Goal: Information Seeking & Learning: Compare options

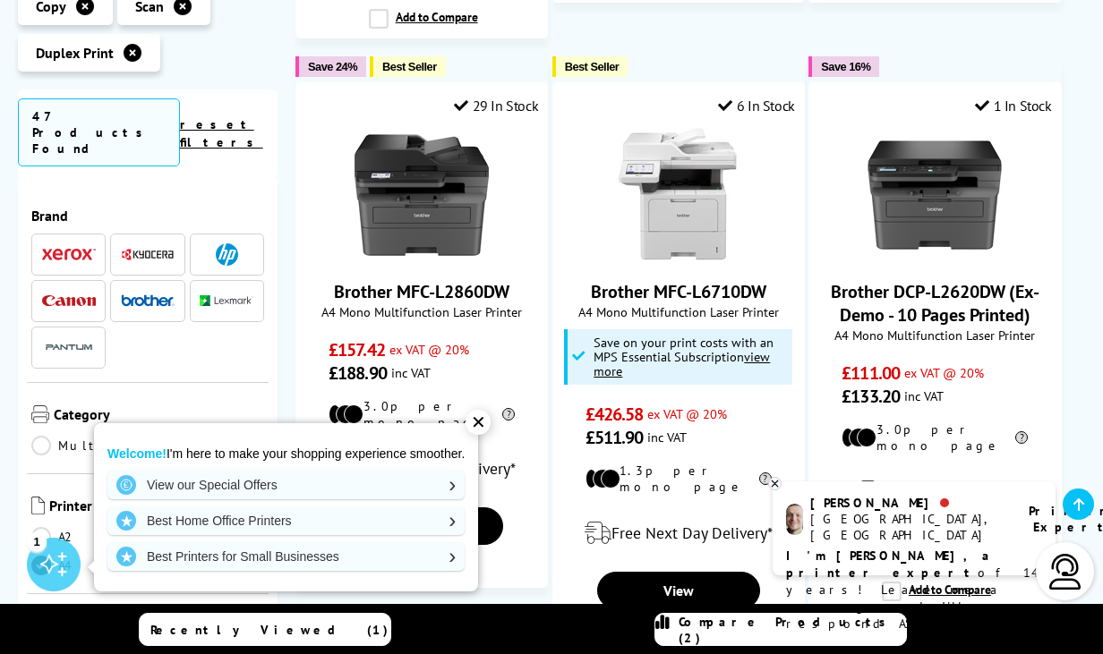
scroll to position [2133, 0]
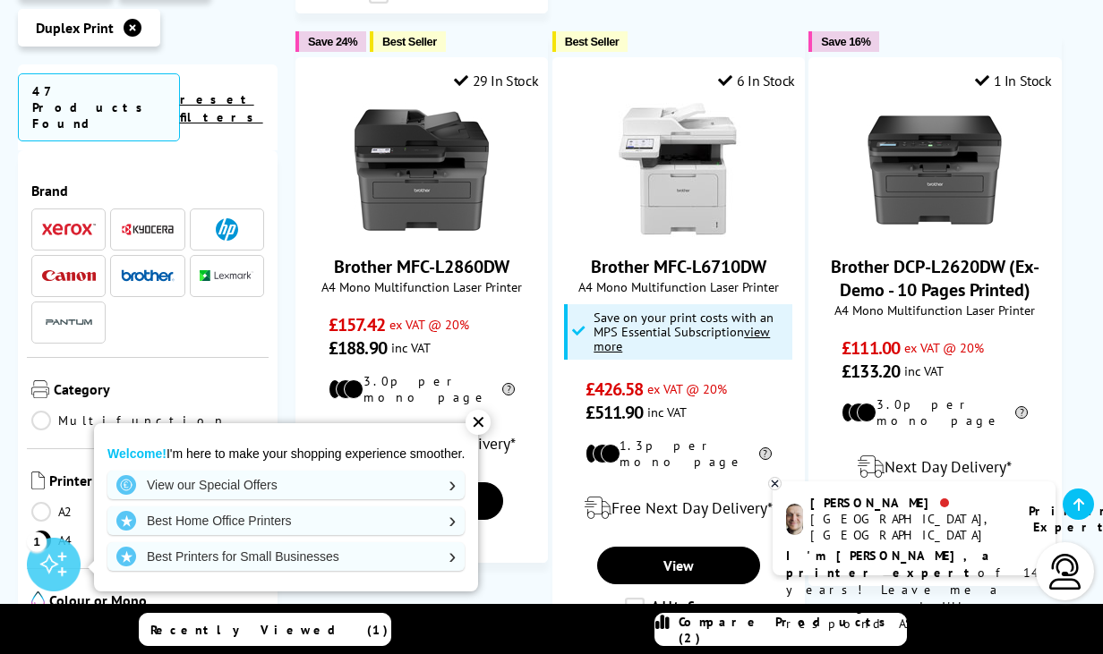
click at [477, 424] on div "✕" at bounding box center [477, 422] width 25 height 25
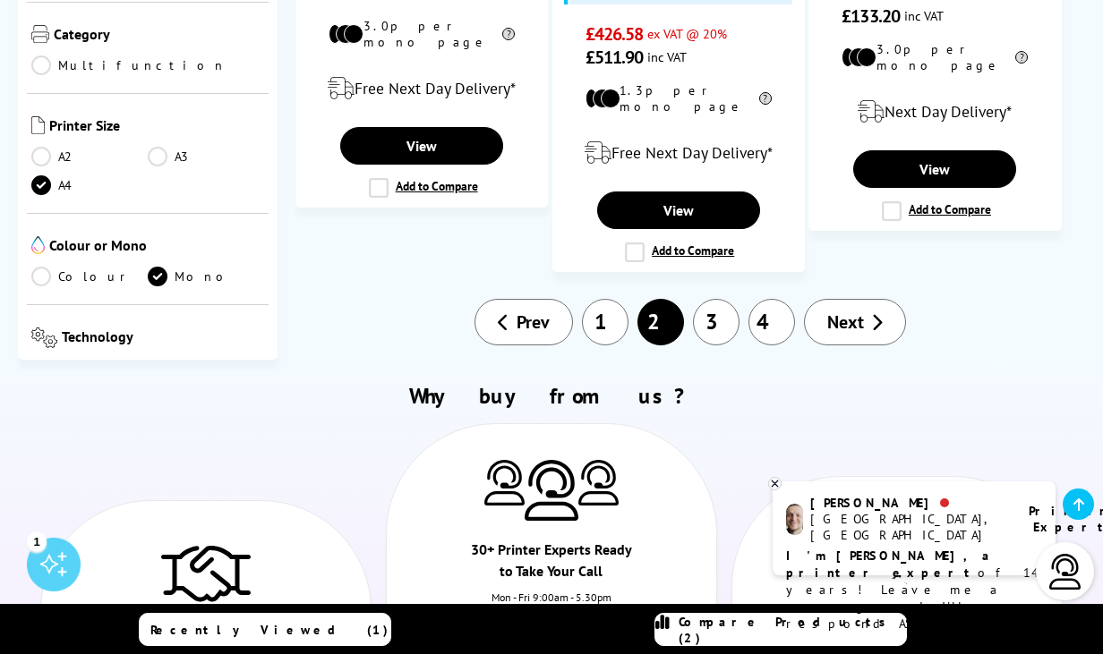
scroll to position [2487, 0]
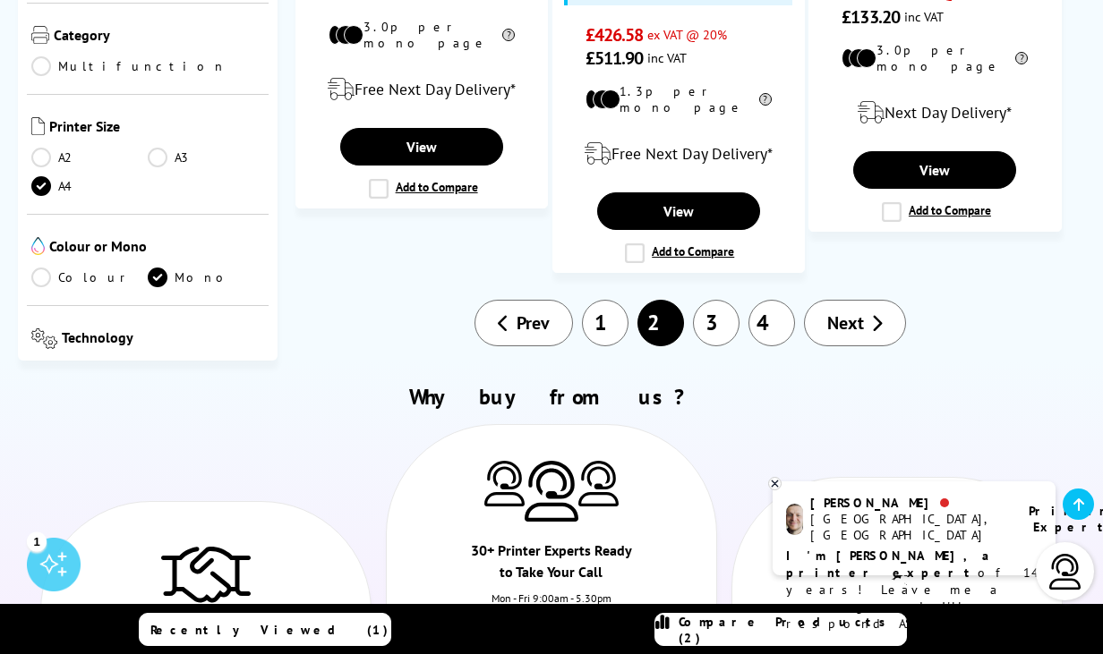
click at [558, 300] on link "Prev" at bounding box center [523, 323] width 98 height 47
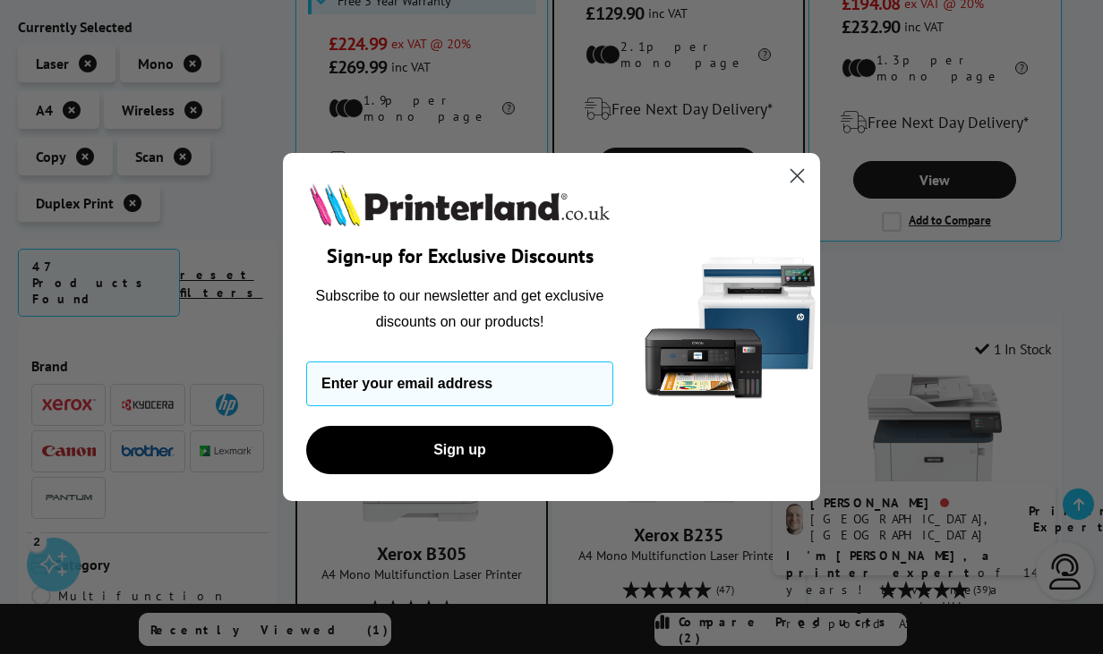
scroll to position [842, 0]
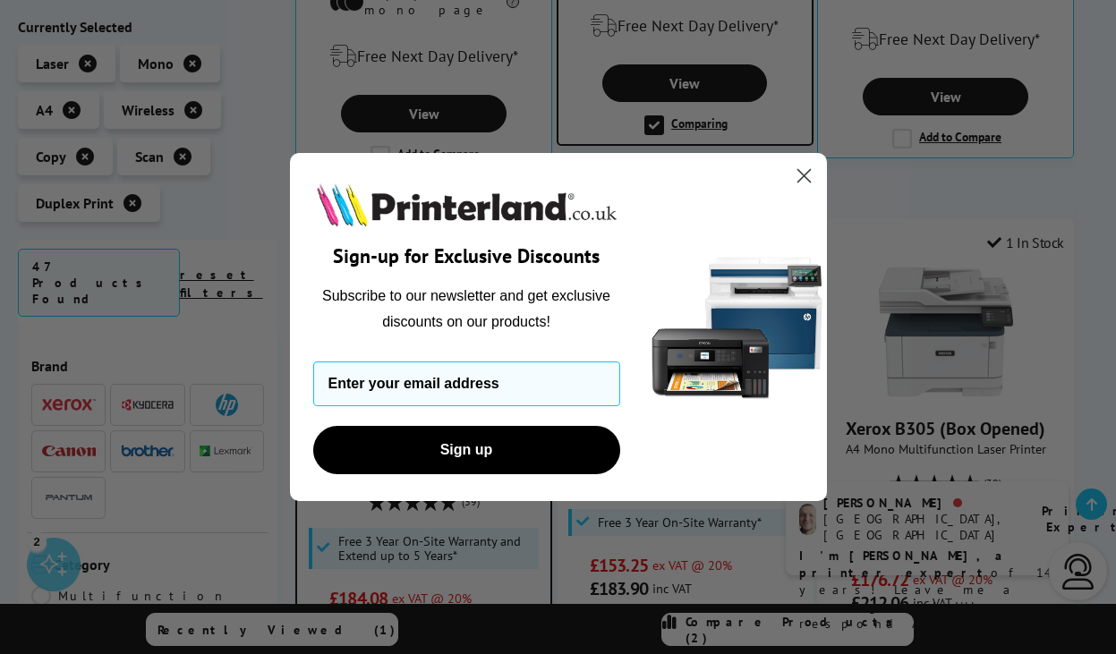
click at [802, 175] on icon "Close dialog" at bounding box center [803, 176] width 13 height 13
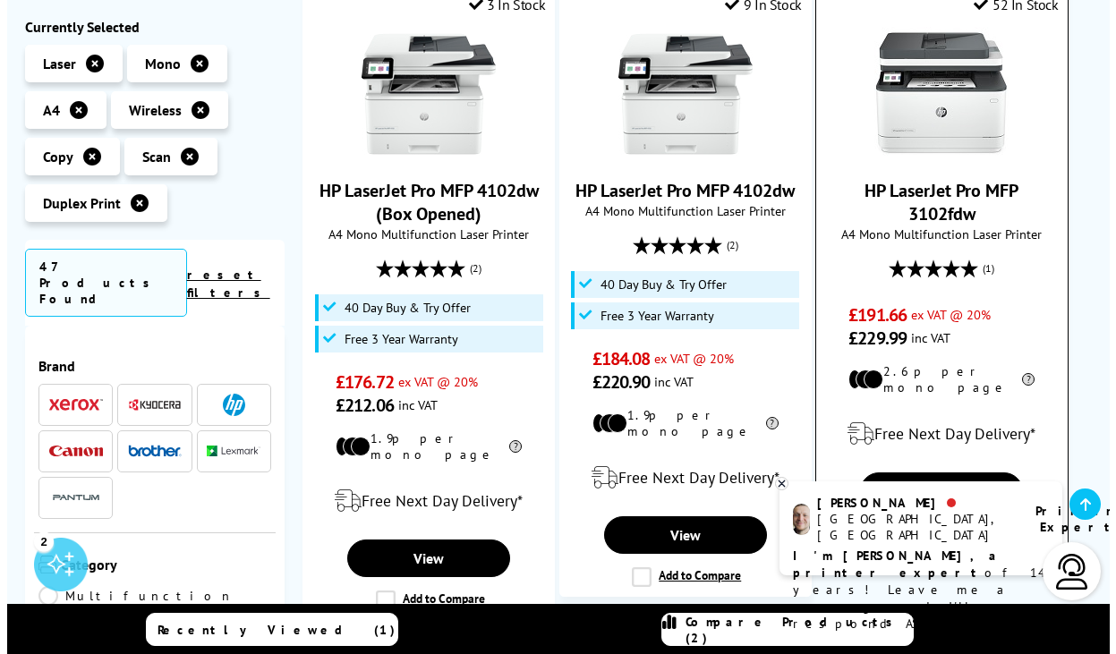
scroll to position [1768, 0]
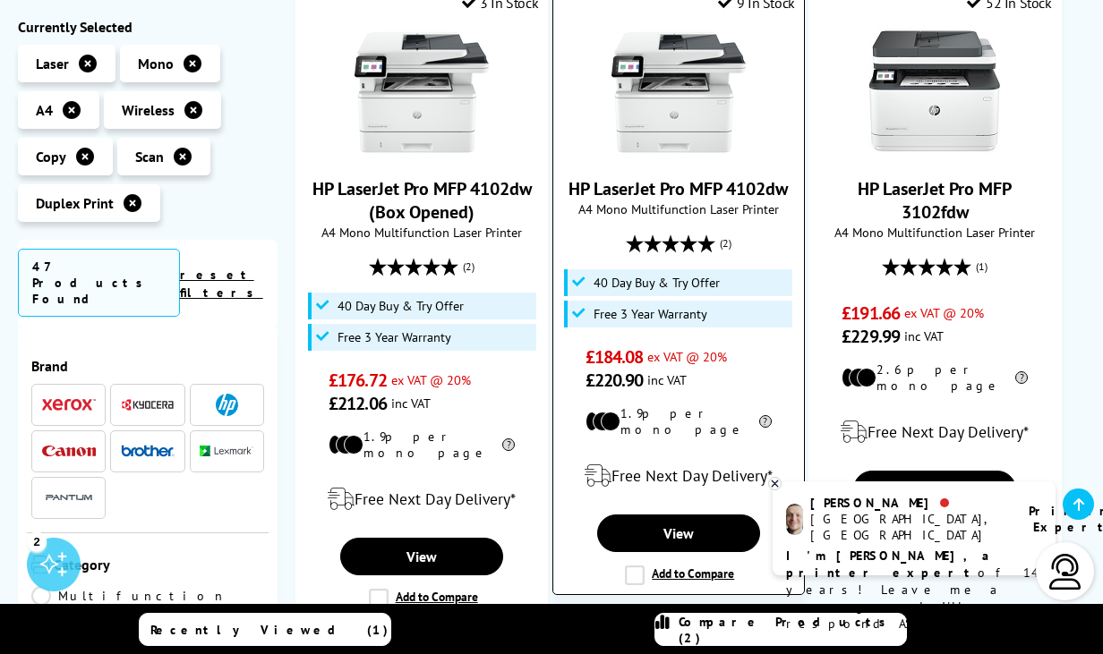
click at [634, 566] on label "Add to Compare" at bounding box center [679, 576] width 109 height 20
click at [0, 0] on input "Add to Compare" at bounding box center [0, 0] width 0 height 0
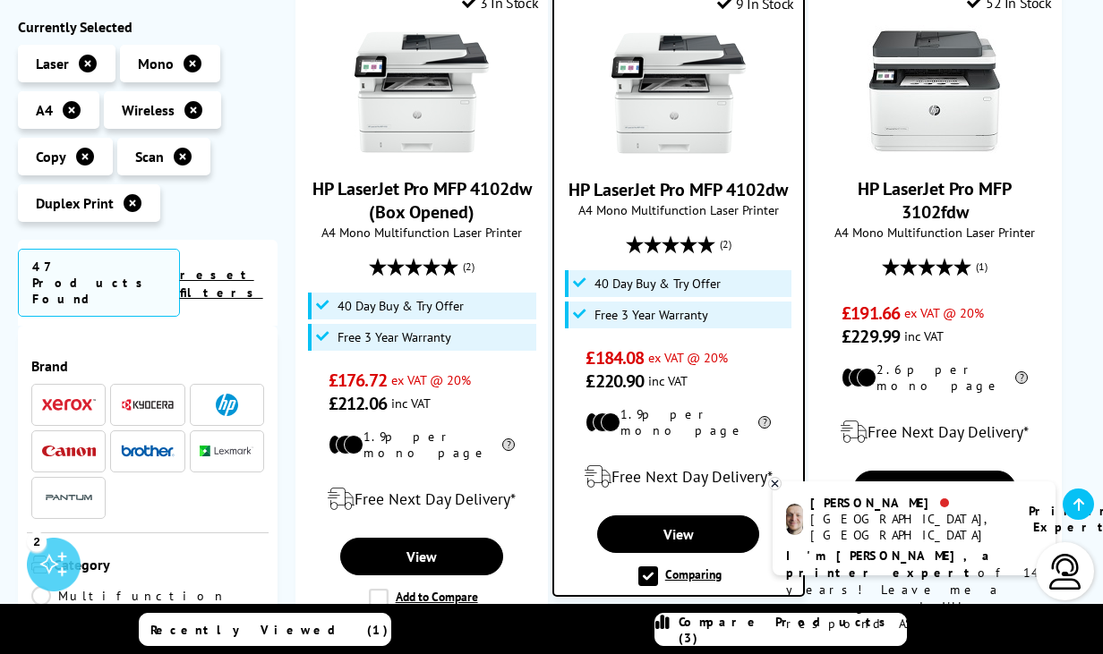
click at [747, 628] on span "Compare Products (3)" at bounding box center [791, 630] width 227 height 32
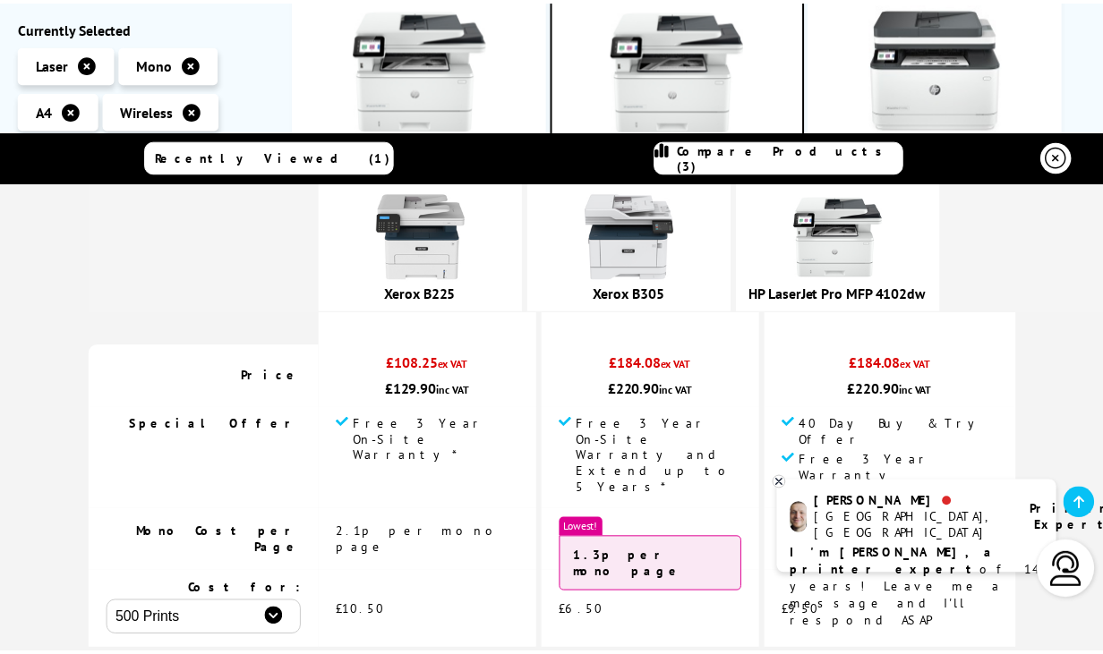
scroll to position [193, 0]
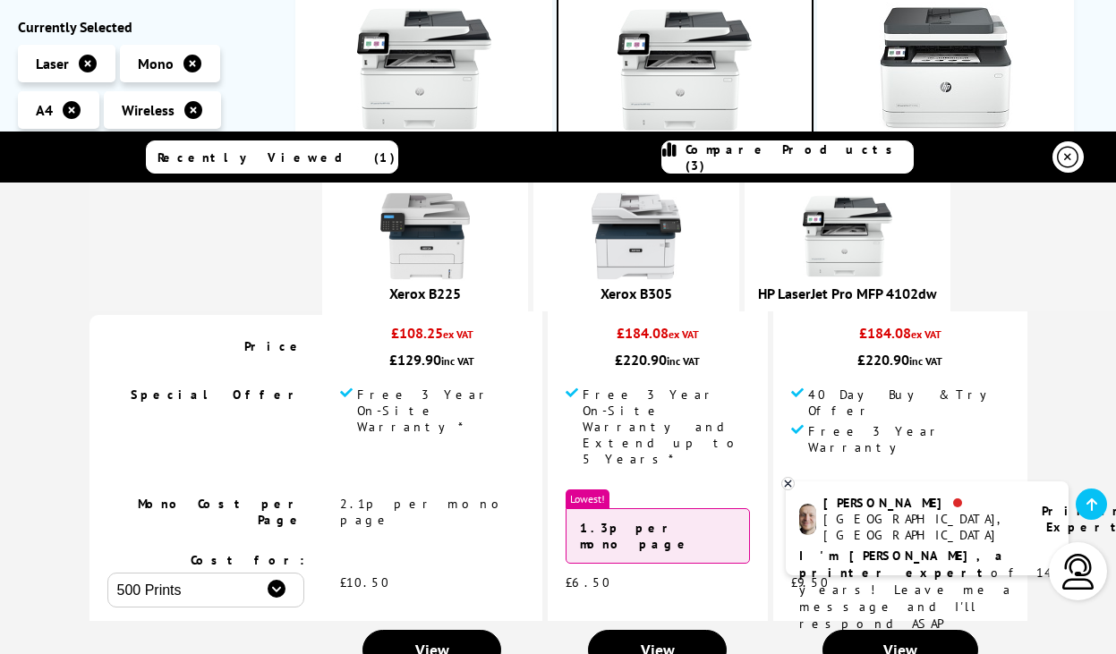
click at [789, 482] on icon at bounding box center [788, 484] width 6 height 6
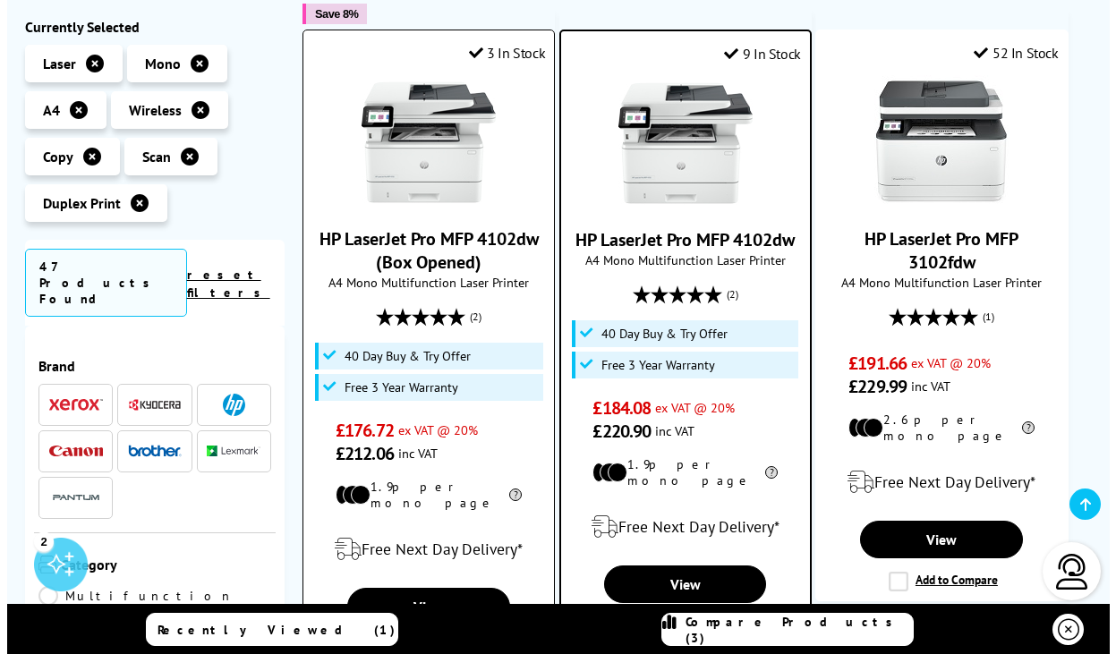
scroll to position [1715, 0]
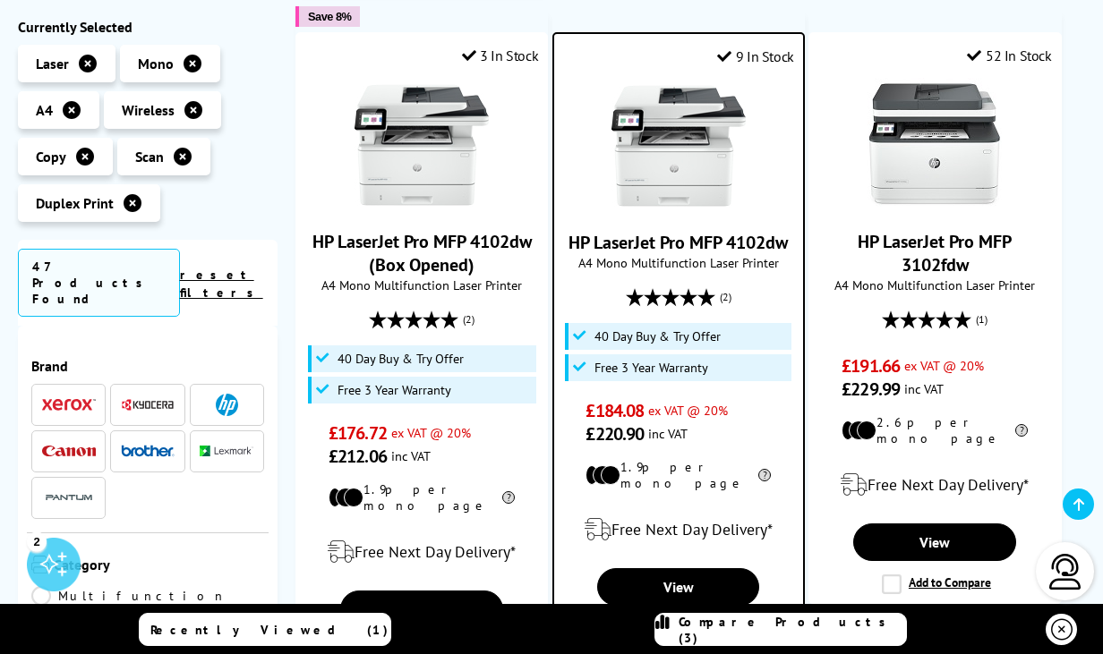
click at [678, 635] on link "Compare Products (3)" at bounding box center [780, 629] width 252 height 33
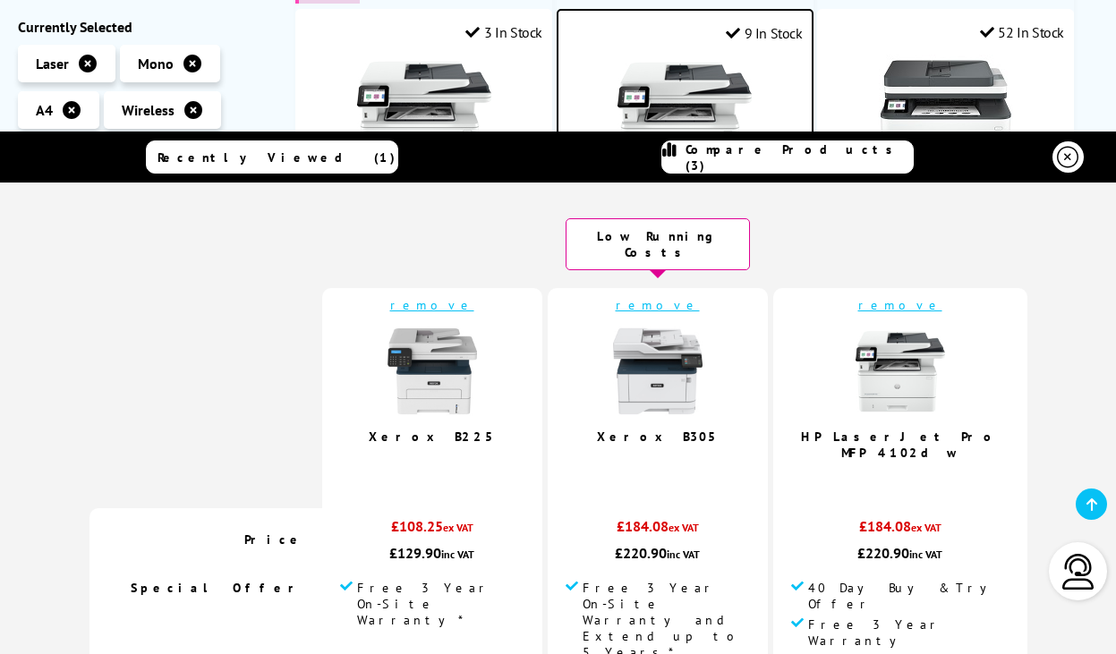
scroll to position [0, 0]
